Goal: Transaction & Acquisition: Purchase product/service

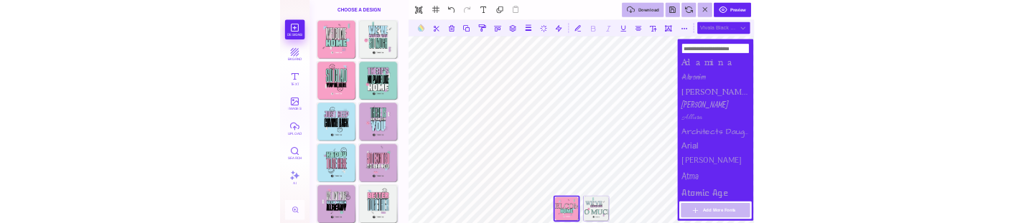
scroll to position [1837, 0]
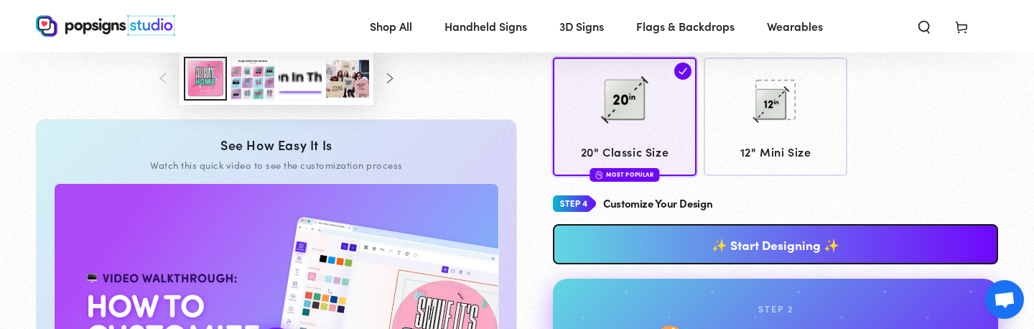
scroll to position [565, 0]
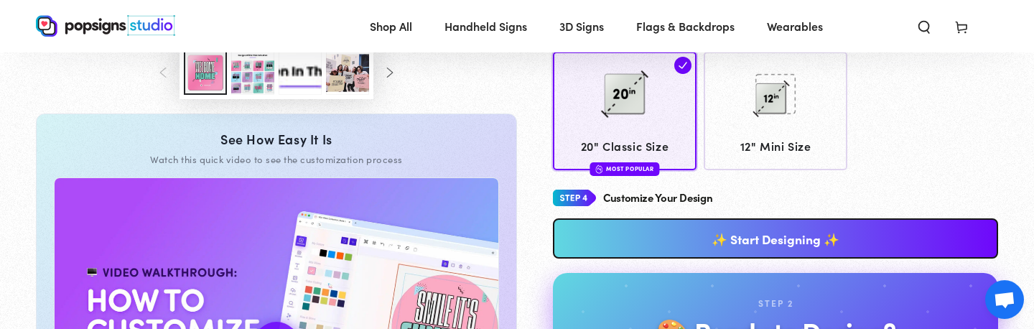
click at [758, 230] on link "✨ Start Designing ✨" at bounding box center [775, 238] width 445 height 40
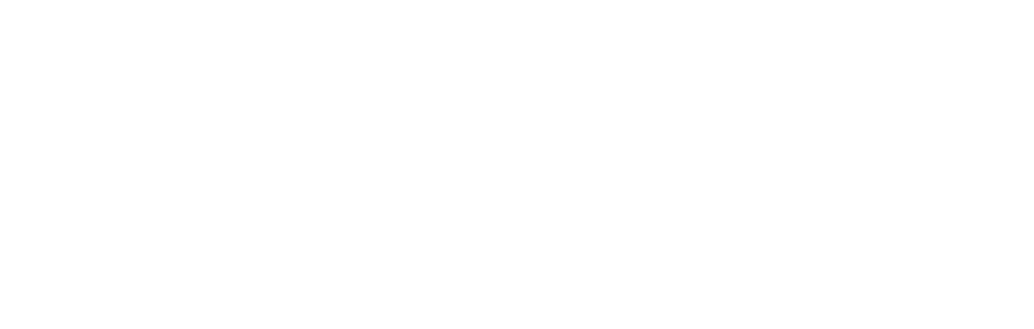
scroll to position [0, 0]
type textarea "An ancient tree with a door leading to a magical world"
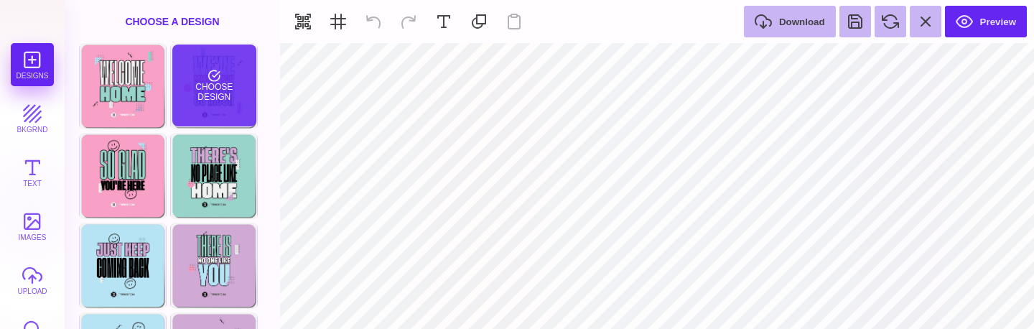
click at [208, 105] on div "Choose Design" at bounding box center [214, 86] width 84 height 82
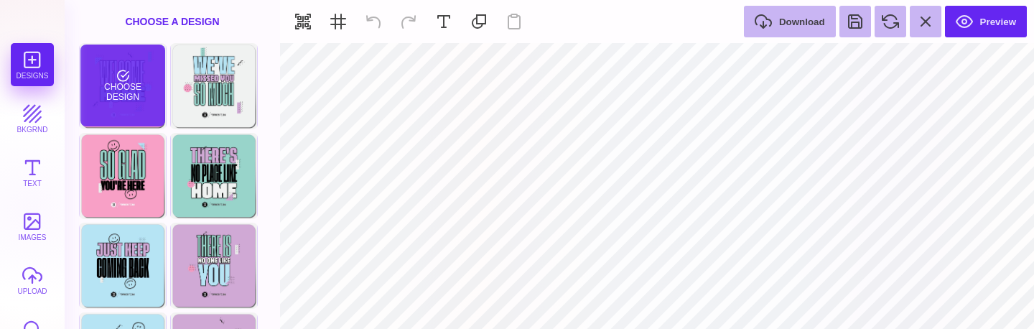
click at [154, 103] on div "Choose Design" at bounding box center [122, 86] width 84 height 82
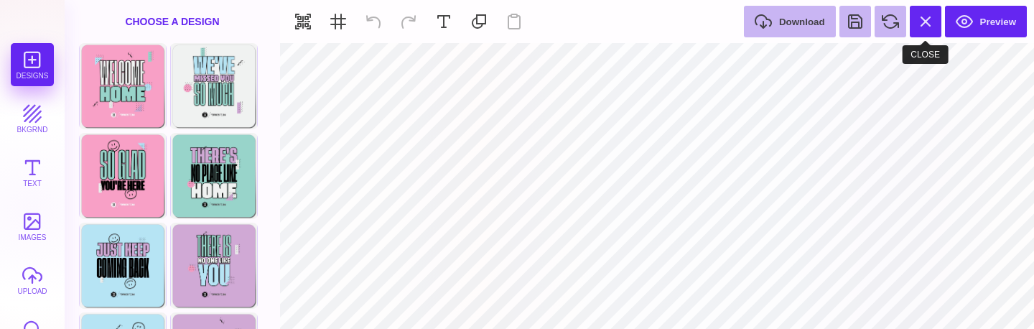
click at [917, 24] on button at bounding box center [926, 22] width 32 height 32
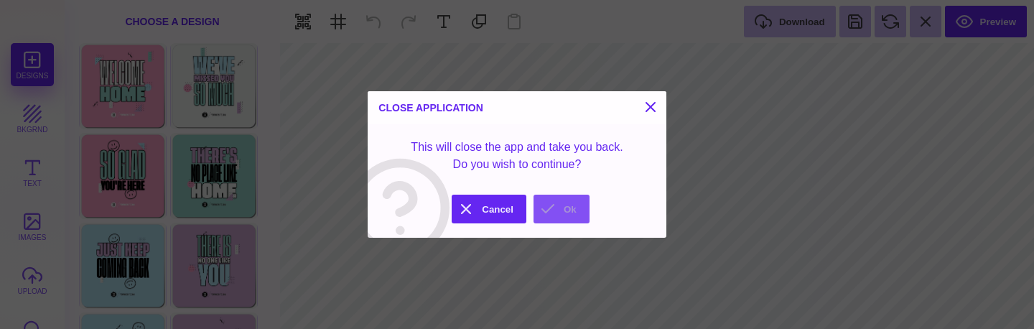
click at [574, 204] on button "Ok" at bounding box center [562, 209] width 56 height 29
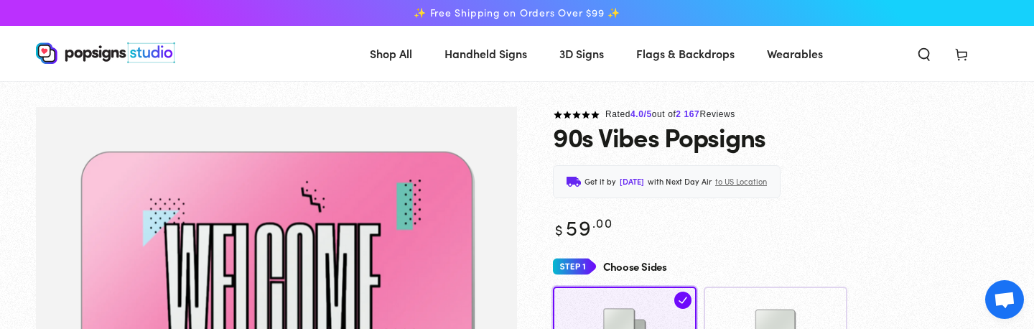
click at [958, 53] on use at bounding box center [961, 55] width 11 height 11
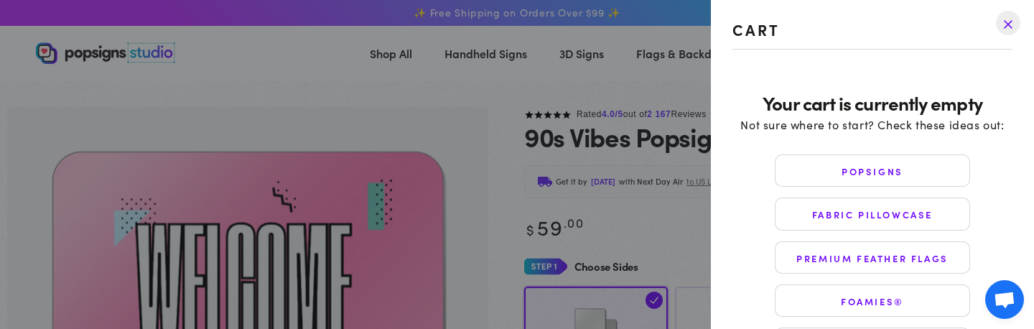
click at [1002, 21] on drawer-close-button at bounding box center [1008, 23] width 37 height 32
